Goal: Communication & Community: Ask a question

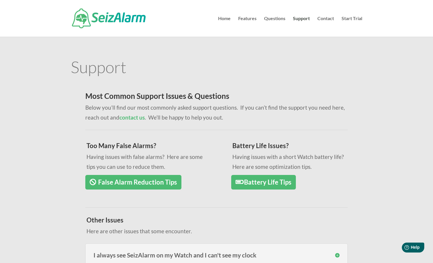
click at [125, 180] on link "False Alarm Reduction Tips" at bounding box center [133, 182] width 96 height 15
click at [142, 179] on link "False Alarm Reduction Tips" at bounding box center [133, 181] width 96 height 15
click at [138, 183] on link "False Alarm Reduction Tips" at bounding box center [133, 181] width 96 height 15
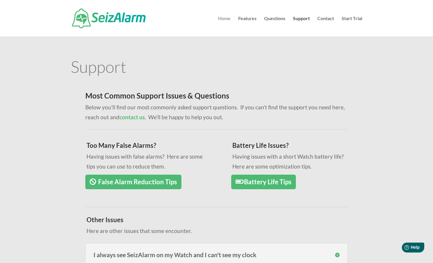
click at [222, 20] on link "Home" at bounding box center [224, 26] width 13 height 20
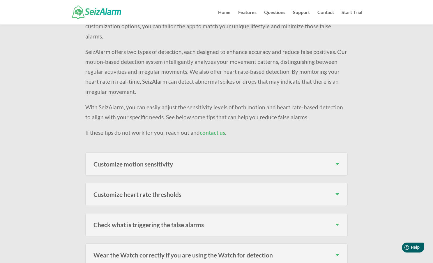
scroll to position [89, 0]
click at [337, 160] on h3 "Customize motion sensitivity" at bounding box center [216, 163] width 246 height 6
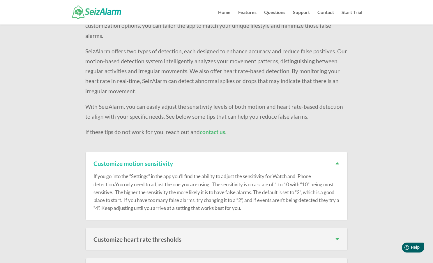
click at [336, 236] on h3 "Customize heart rate thresholds" at bounding box center [216, 239] width 246 height 6
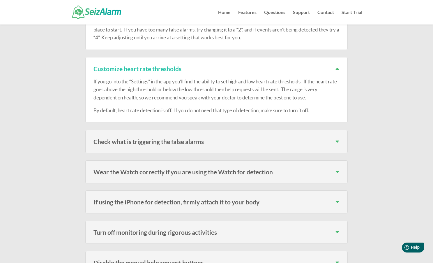
scroll to position [260, 0]
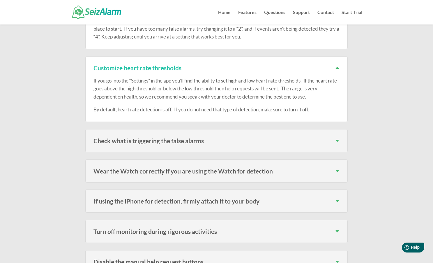
click at [338, 228] on h3 "Turn off monitoring during rigorous activities" at bounding box center [216, 231] width 246 height 6
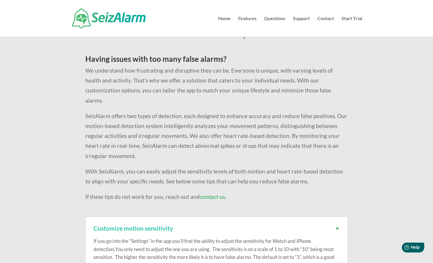
scroll to position [0, 0]
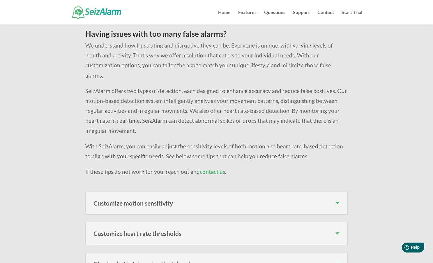
scroll to position [54, 0]
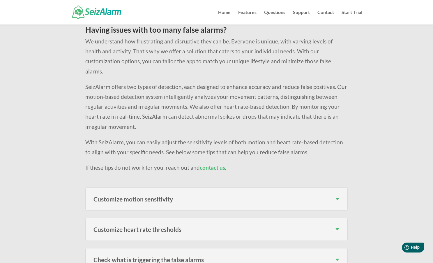
click at [336, 226] on h3 "Customize heart rate thresholds" at bounding box center [216, 229] width 246 height 6
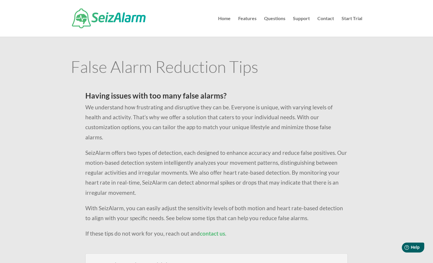
scroll to position [0, 0]
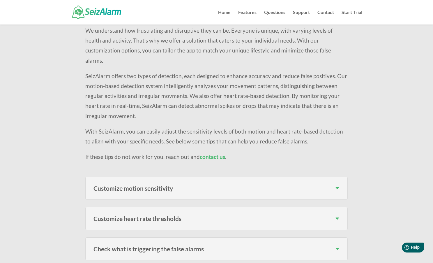
scroll to position [66, 0]
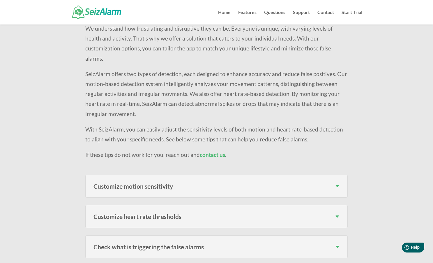
click at [338, 183] on h3 "Customize motion sensitivity" at bounding box center [216, 186] width 246 height 6
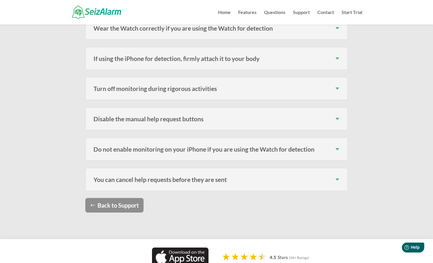
scroll to position [361, 0]
click at [128, 197] on link "Back to Support" at bounding box center [114, 204] width 58 height 15
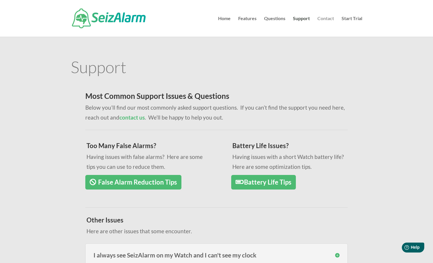
click at [326, 18] on link "Contact" at bounding box center [325, 26] width 17 height 20
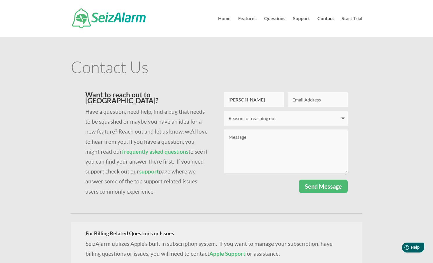
type input "William"
type input "William Franklin"
type input "wfranklin613@gmail.com"
select select "I need technical support"
click at [264, 143] on textarea "Message" at bounding box center [286, 151] width 124 height 44
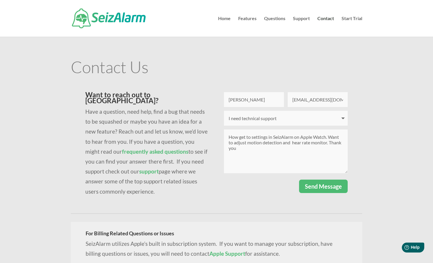
type textarea "How get to settings in SeizAlarm on Apple Watch. Want to adjust motion detectio…"
click at [316, 185] on button "Send Message" at bounding box center [323, 185] width 49 height 13
